Goal: Task Accomplishment & Management: Manage account settings

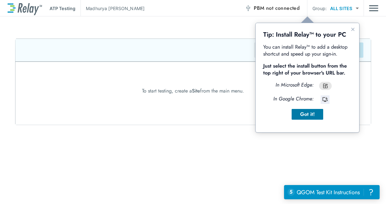
click at [310, 112] on div "Got it!" at bounding box center [306, 114] width 21 height 8
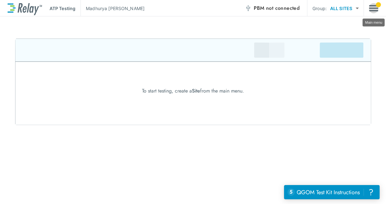
click at [376, 6] on img "Main menu" at bounding box center [373, 8] width 9 height 12
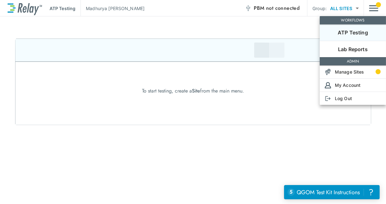
click at [271, 155] on div at bounding box center [193, 102] width 386 height 204
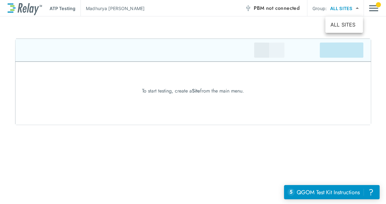
click at [350, 9] on body "ATP Testing Madhurya Neelamegan PBM not connected Group: ALL SITES ********* ​ …" at bounding box center [193, 102] width 386 height 204
click at [340, 25] on li "ALL SITES" at bounding box center [344, 24] width 38 height 11
click at [370, 10] on img "Main menu" at bounding box center [373, 8] width 9 height 12
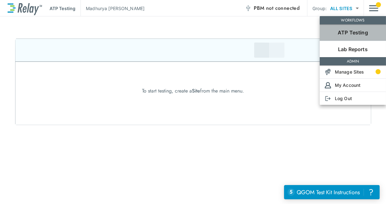
click at [345, 40] on li "ATP Testing" at bounding box center [353, 32] width 66 height 16
click at [345, 37] on li "ATP Testing" at bounding box center [353, 32] width 66 height 16
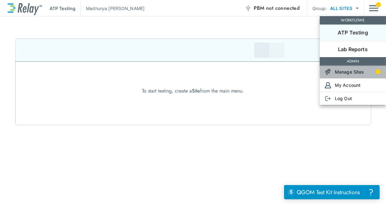
click at [340, 73] on p "Manage Sites" at bounding box center [349, 71] width 29 height 7
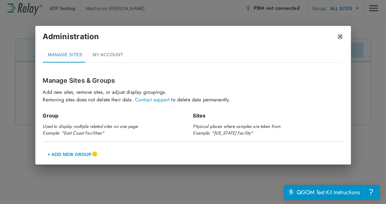
click at [341, 38] on img "close" at bounding box center [340, 36] width 6 height 6
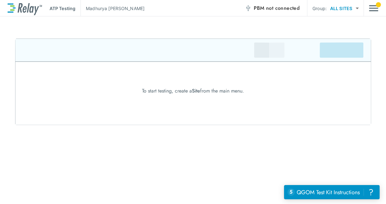
click at [208, 17] on div "ATP Testing Madhurya Neelamegan PBM not connected Group: ALL SITES ********* ​ …" at bounding box center [193, 102] width 386 height 204
click at [57, 10] on p "ATP Testing" at bounding box center [63, 8] width 26 height 7
click at [372, 9] on img "Main menu" at bounding box center [373, 8] width 9 height 12
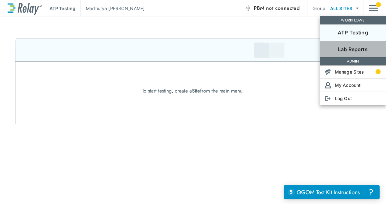
click at [353, 46] on p "Lab Reports" at bounding box center [353, 49] width 30 height 8
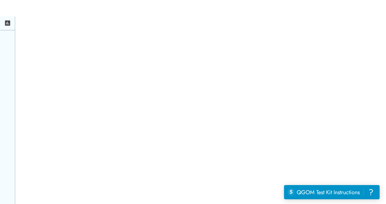
click at [8, 23] on icon at bounding box center [7, 23] width 5 height 5
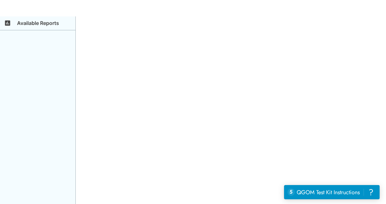
click at [137, 54] on div "Available Reports" at bounding box center [193, 102] width 386 height 204
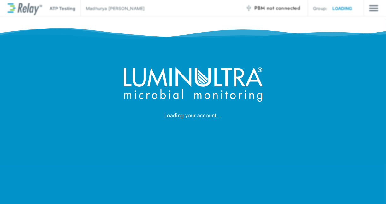
click at [378, 10] on div "Loading your account" at bounding box center [193, 60] width 386 height 120
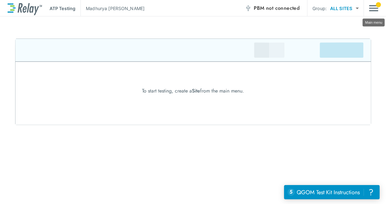
click at [378, 10] on img "Main menu" at bounding box center [373, 8] width 9 height 12
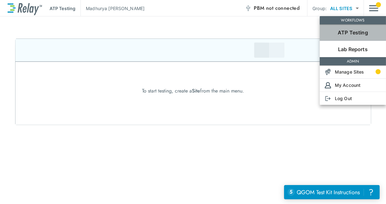
click at [356, 32] on p "ATP Testing" at bounding box center [353, 33] width 30 height 8
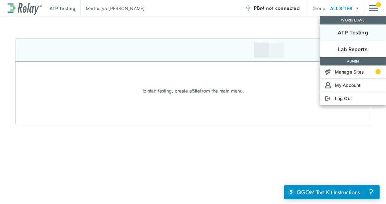
click at [346, 6] on div at bounding box center [193, 102] width 386 height 204
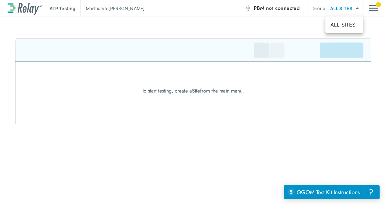
click at [356, 7] on body "ATP Testing Madhurya Neelamegan PBM not connected Group: ALL SITES ********* ​ …" at bounding box center [193, 102] width 386 height 204
click at [346, 20] on li "ALL SITES" at bounding box center [344, 24] width 38 height 11
click at [369, 7] on img "Main menu" at bounding box center [373, 8] width 9 height 12
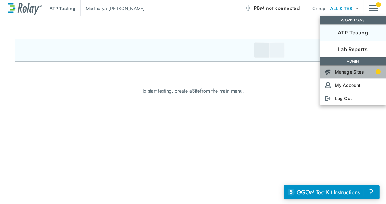
click at [341, 69] on p "Manage Sites" at bounding box center [349, 71] width 29 height 7
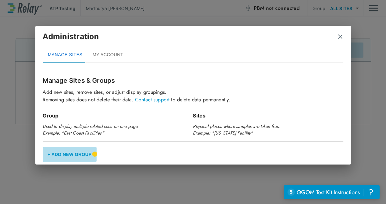
click at [59, 153] on button "+ Add New Group" at bounding box center [70, 154] width 54 height 15
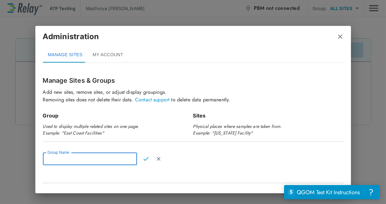
click at [81, 158] on input "Group Name" at bounding box center [90, 158] width 94 height 13
click at [81, 158] on input "*" at bounding box center [90, 158] width 94 height 13
type input "****"
click at [144, 159] on img "Confirm" at bounding box center [145, 159] width 5 height 6
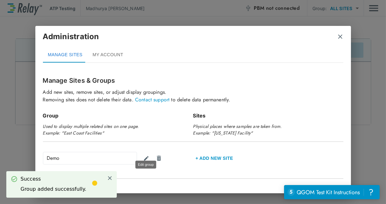
scroll to position [8, 0]
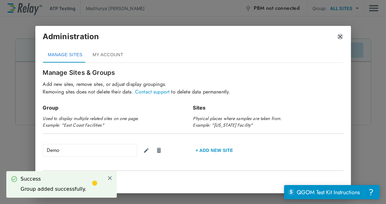
click at [338, 37] on img "close" at bounding box center [340, 36] width 6 height 6
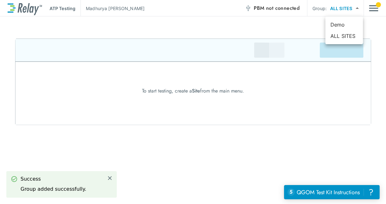
click at [350, 10] on body "ATP Testing Madhurya Neelamegan PBM not connected Group: ALL SITES ********* ​ …" at bounding box center [193, 102] width 386 height 204
click at [340, 22] on li "Demo" at bounding box center [344, 24] width 38 height 11
type input "****"
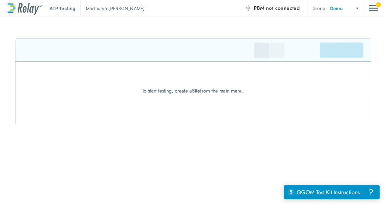
click at [208, 91] on div "To start testing, create a Site from the main menu." at bounding box center [193, 91] width 386 height 8
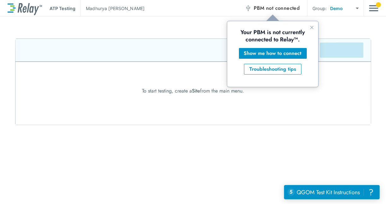
scroll to position [0, 0]
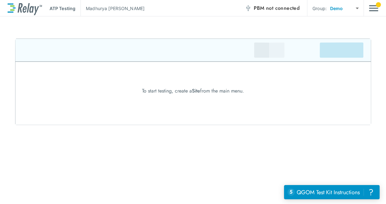
click at [217, 94] on div "To start testing, create a Site from the main menu." at bounding box center [193, 91] width 386 height 8
